Goal: Information Seeking & Learning: Learn about a topic

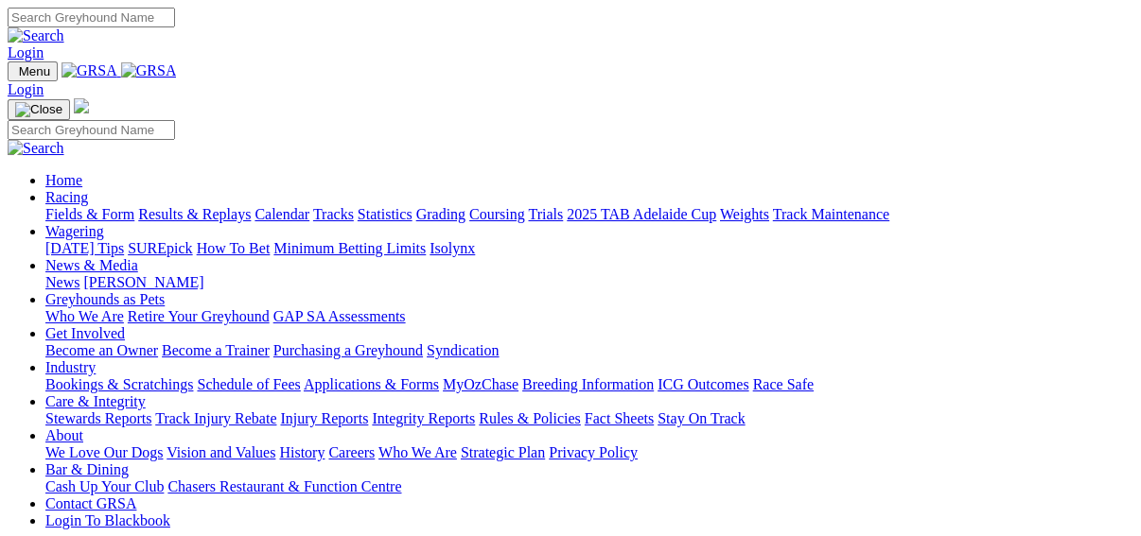
click at [59, 206] on link "Fields & Form" at bounding box center [89, 214] width 89 height 16
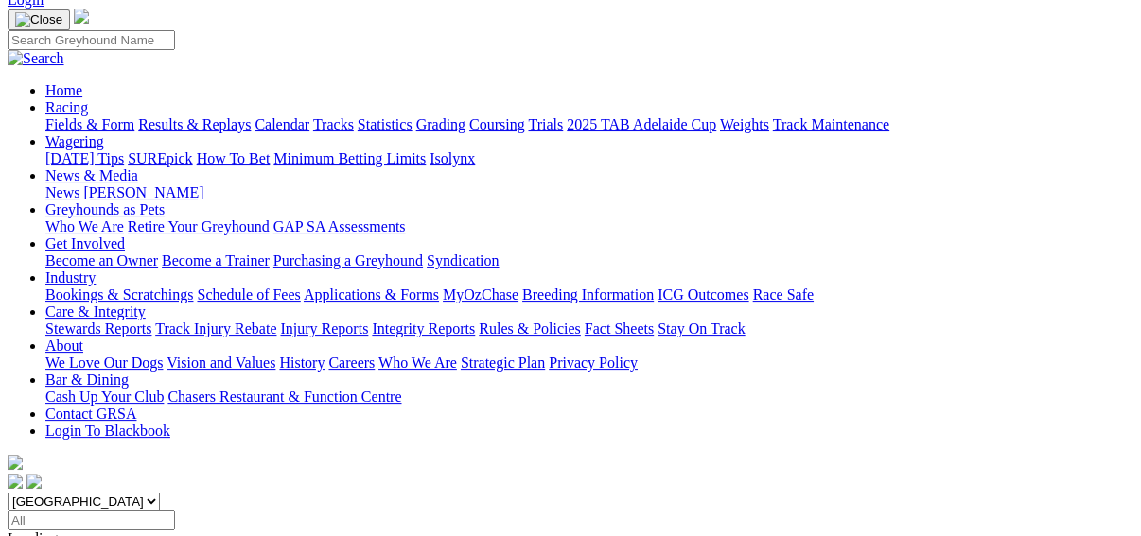
scroll to position [151, 0]
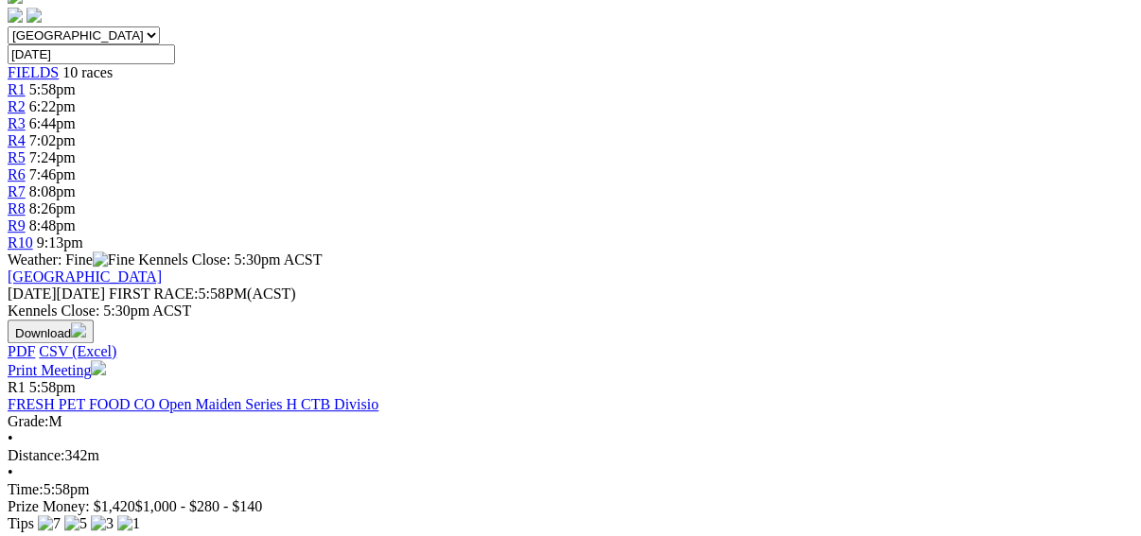
scroll to position [227, 0]
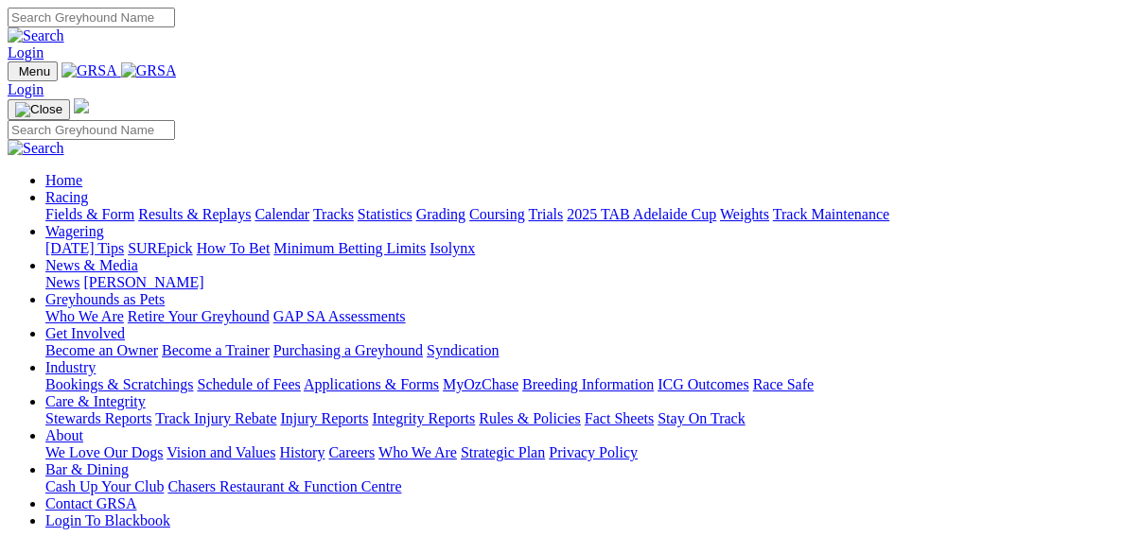
click at [192, 240] on link "SUREpick" at bounding box center [160, 248] width 64 height 16
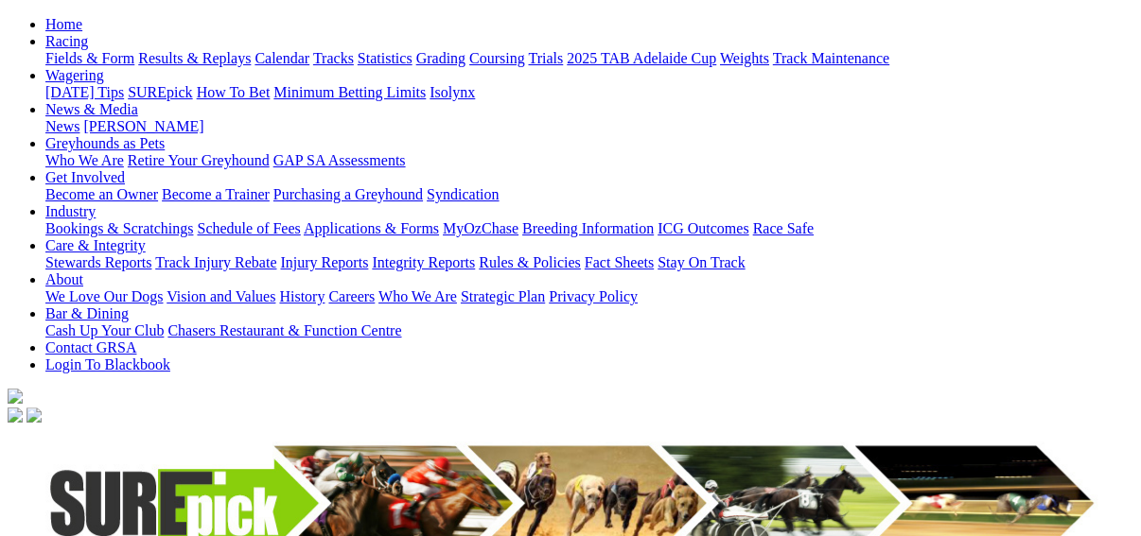
scroll to position [227, 0]
